Goal: Task Accomplishment & Management: Manage account settings

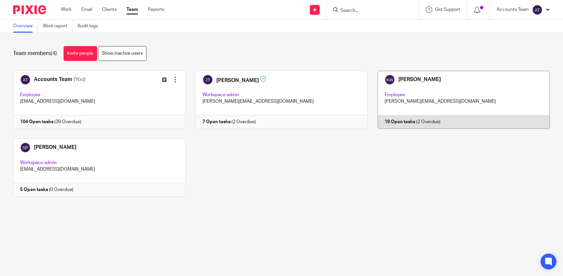
click at [392, 115] on link at bounding box center [459, 100] width 182 height 58
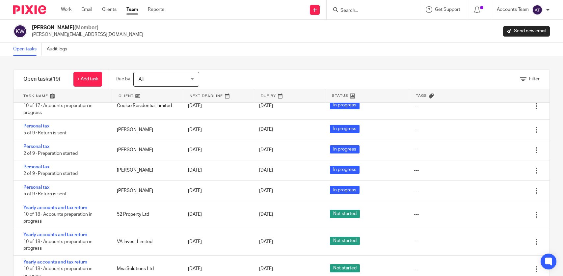
scroll to position [19, 0]
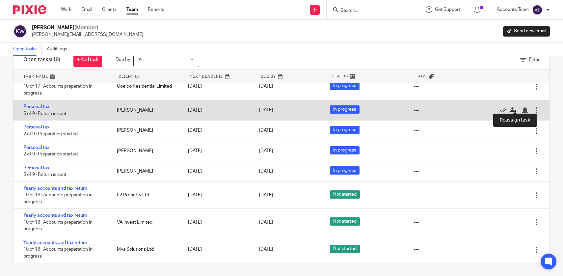
click at [513, 107] on icon at bounding box center [513, 110] width 7 height 7
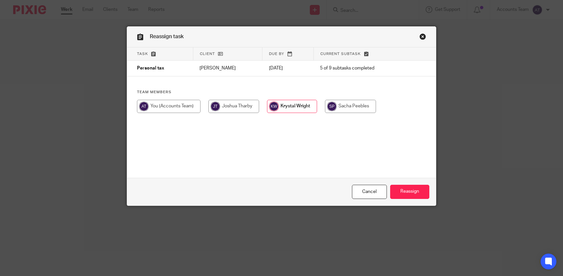
click at [357, 114] on div at bounding box center [281, 110] width 289 height 20
click at [355, 110] on input "radio" at bounding box center [350, 106] width 51 height 13
radio input "true"
click at [398, 189] on input "Reassign" at bounding box center [409, 192] width 39 height 14
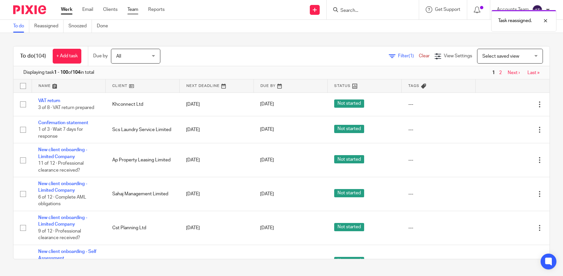
click at [136, 11] on link "Team" at bounding box center [132, 9] width 11 height 7
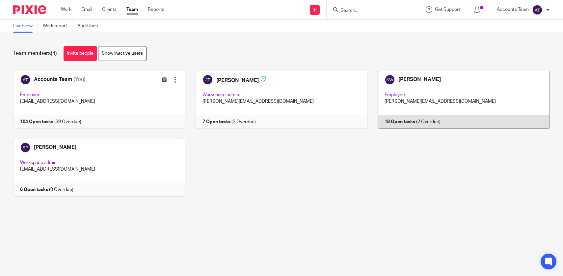
click at [402, 105] on link at bounding box center [459, 100] width 182 height 58
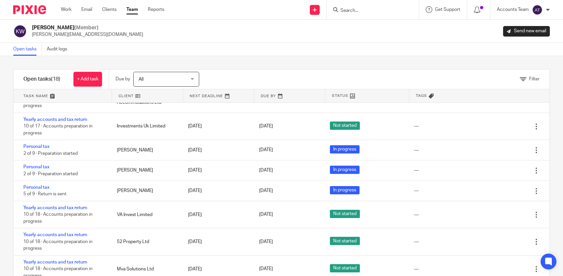
scroll to position [19, 0]
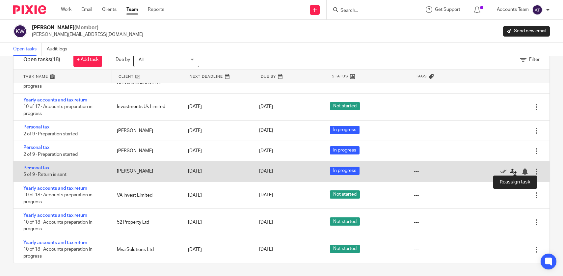
click at [514, 171] on icon at bounding box center [513, 171] width 7 height 7
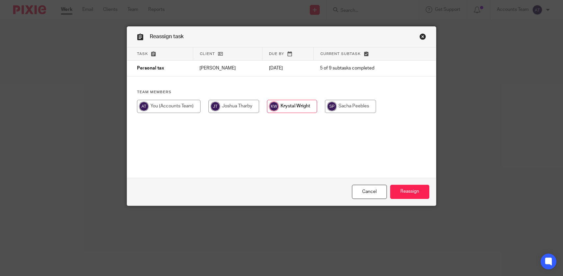
click at [361, 109] on input "radio" at bounding box center [350, 106] width 51 height 13
radio input "true"
click at [410, 189] on input "Reassign" at bounding box center [409, 192] width 39 height 14
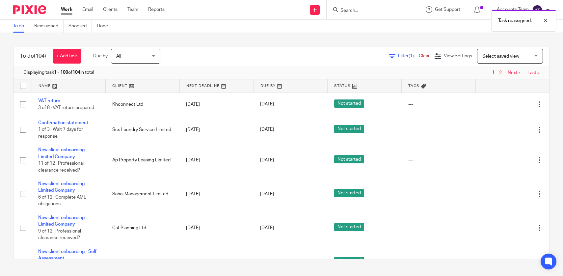
click at [360, 5] on div at bounding box center [373, 9] width 92 height 19
click at [359, 9] on div "Task reassigned." at bounding box center [419, 19] width 275 height 25
click at [345, 11] on div "Task reassigned." at bounding box center [419, 19] width 275 height 25
click at [545, 19] on div at bounding box center [541, 21] width 18 height 8
click at [364, 10] on input "Search" at bounding box center [369, 11] width 59 height 6
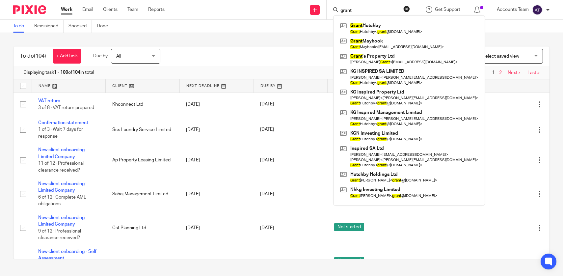
click at [353, 14] on div "grant Grant Hutchby Grant Hutchby < grant @kginspiredproperty.com > Grant Mayho…" at bounding box center [373, 9] width 92 height 19
click at [353, 13] on input "grant" at bounding box center [369, 11] width 59 height 6
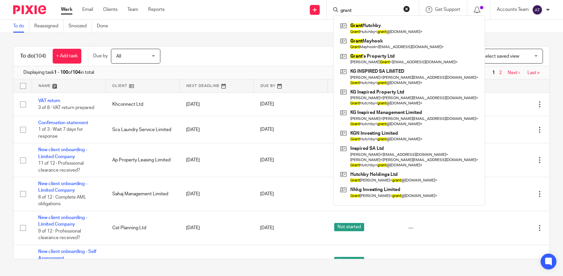
click at [353, 13] on input "grant" at bounding box center [369, 11] width 59 height 6
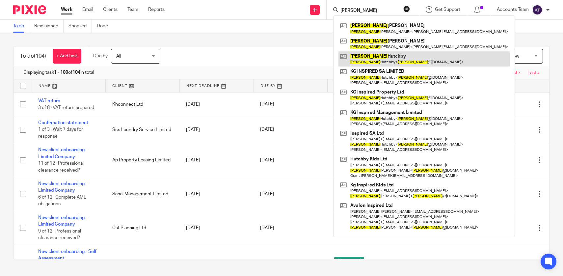
type input "kay"
click at [370, 58] on link at bounding box center [424, 58] width 171 height 15
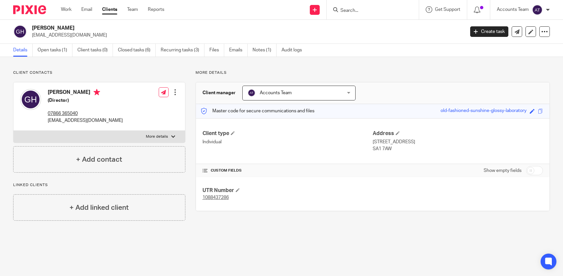
click at [119, 23] on div "[PERSON_NAME] [EMAIL_ADDRESS][DOMAIN_NAME] Create task Update from Companies Ho…" at bounding box center [281, 32] width 563 height 24
copy div "[PERSON_NAME]"
click at [108, 117] on p "07866 365040" at bounding box center [85, 113] width 75 height 7
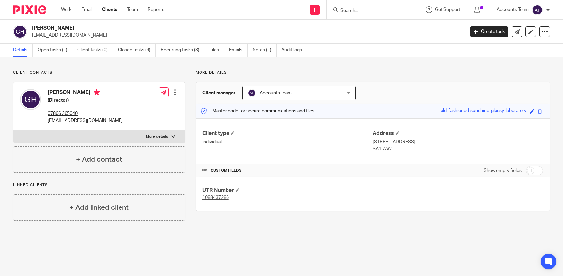
click at [108, 117] on p "07866 365040" at bounding box center [85, 113] width 75 height 7
click at [108, 116] on p "07866 365040" at bounding box center [85, 113] width 75 height 7
click at [111, 121] on p "[EMAIL_ADDRESS][DOMAIN_NAME]" at bounding box center [85, 120] width 75 height 7
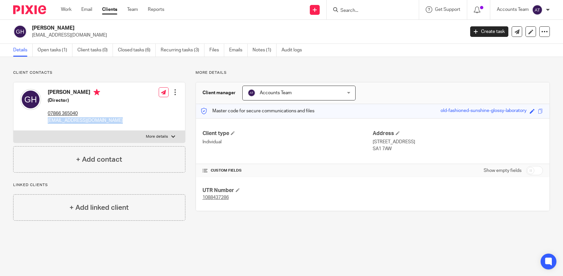
copy div "[EMAIL_ADDRESS][DOMAIN_NAME]"
click at [56, 53] on link "Open tasks (1)" at bounding box center [55, 50] width 35 height 13
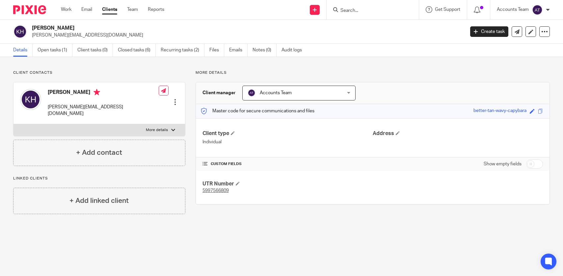
click at [68, 27] on h2 "[PERSON_NAME]" at bounding box center [203, 28] width 343 height 7
copy div "[PERSON_NAME]"
click at [91, 106] on p "kay@kginspiredproperty.com" at bounding box center [103, 111] width 111 height 14
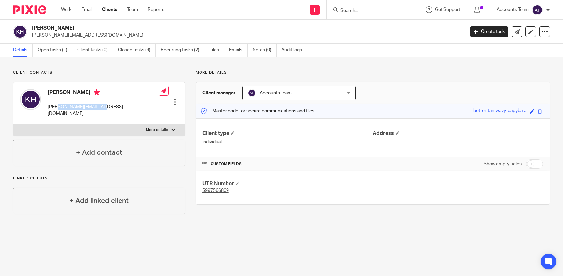
click at [91, 106] on p "kay@kginspiredproperty.com" at bounding box center [103, 111] width 111 height 14
copy div "kay@kginspiredproperty.com"
click at [56, 49] on link "Open tasks (1)" at bounding box center [55, 50] width 35 height 13
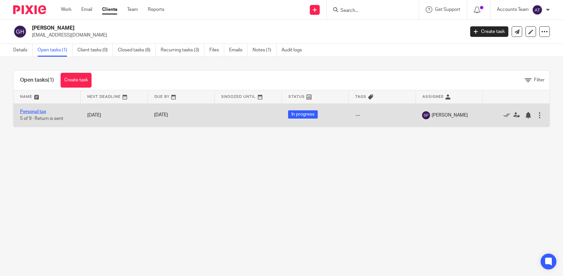
click at [34, 114] on link "Personal tax" at bounding box center [33, 111] width 26 height 5
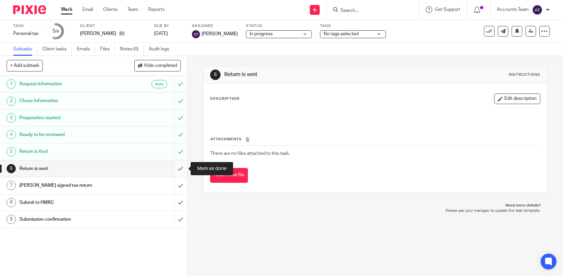
click at [181, 169] on input "submit" at bounding box center [93, 168] width 187 height 16
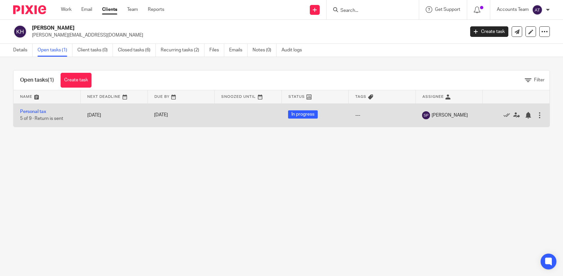
click at [36, 115] on td "Personal tax 5 of 9 · Return is sent" at bounding box center [47, 114] width 67 height 23
click at [36, 114] on link "Personal tax" at bounding box center [33, 111] width 26 height 5
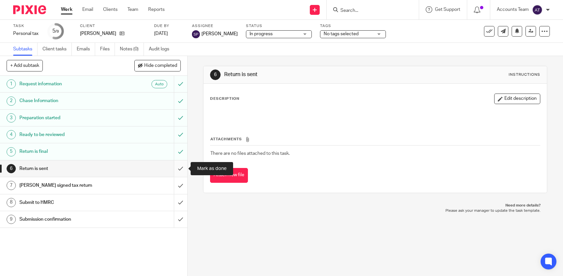
click at [183, 163] on input "submit" at bounding box center [93, 168] width 187 height 16
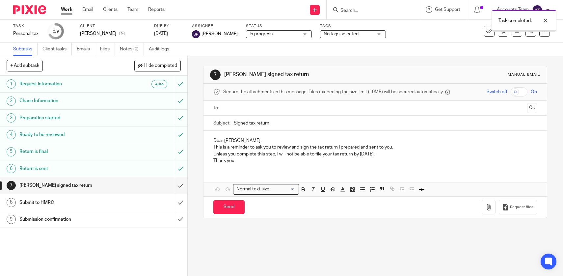
click at [134, 9] on link "Team" at bounding box center [132, 9] width 11 height 7
